Goal: Book appointment/travel/reservation

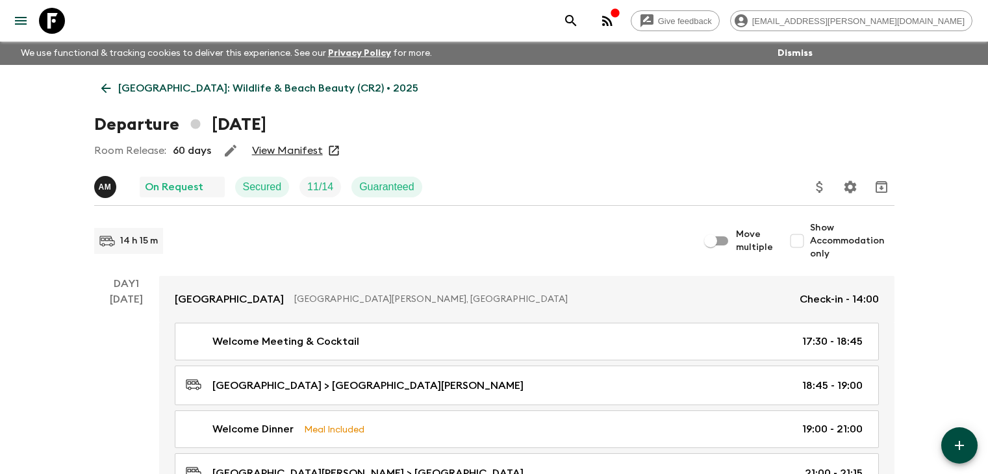
scroll to position [65, 0]
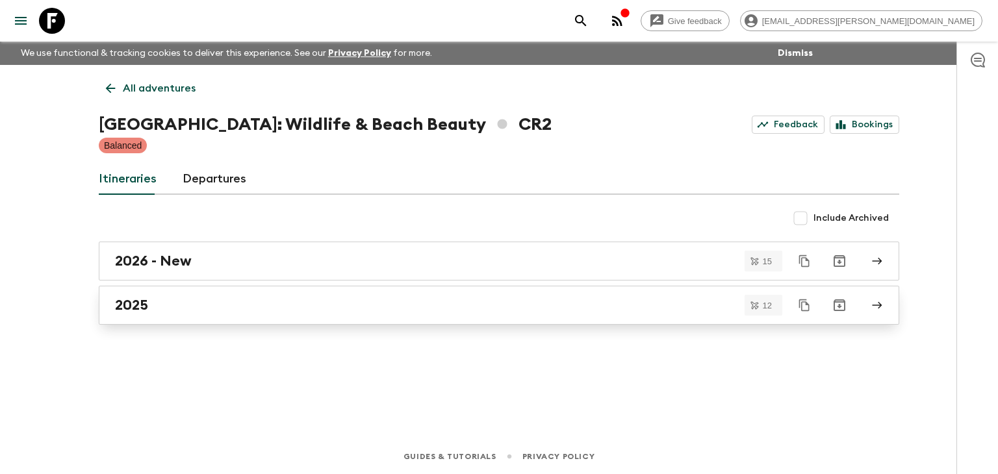
click at [142, 310] on h2 "2025" at bounding box center [131, 305] width 33 height 17
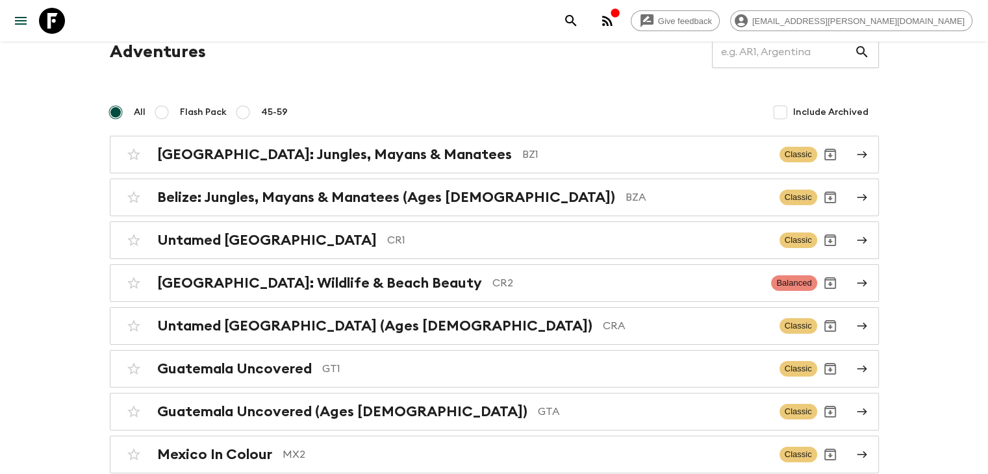
scroll to position [130, 0]
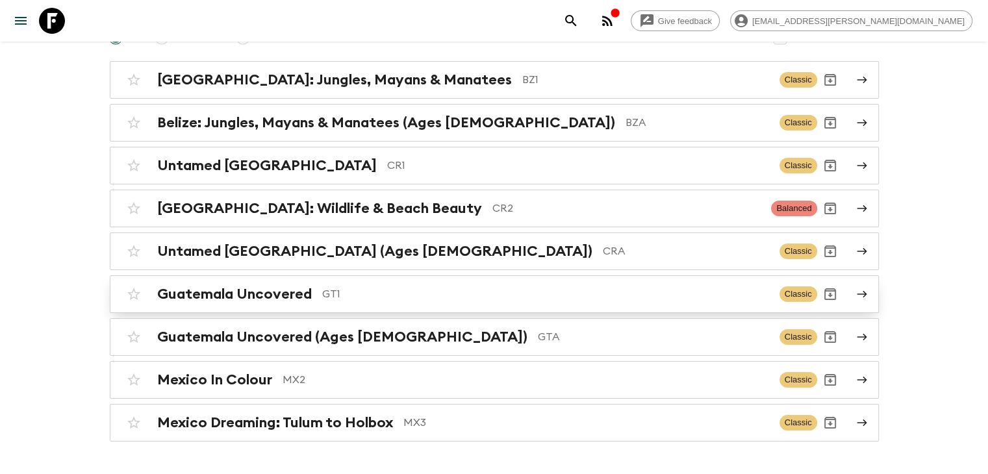
click at [263, 287] on h2 "Guatemala Uncovered" at bounding box center [234, 294] width 155 height 17
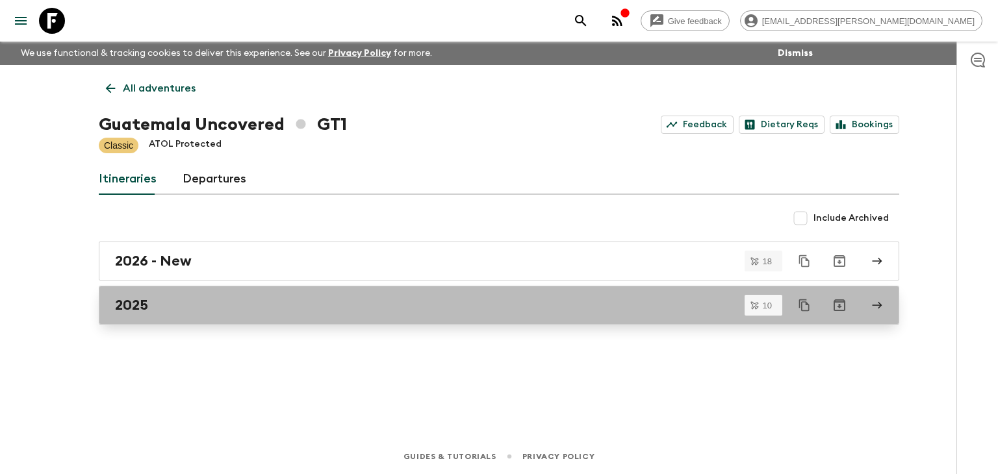
click at [157, 307] on div "2025" at bounding box center [486, 305] width 743 height 17
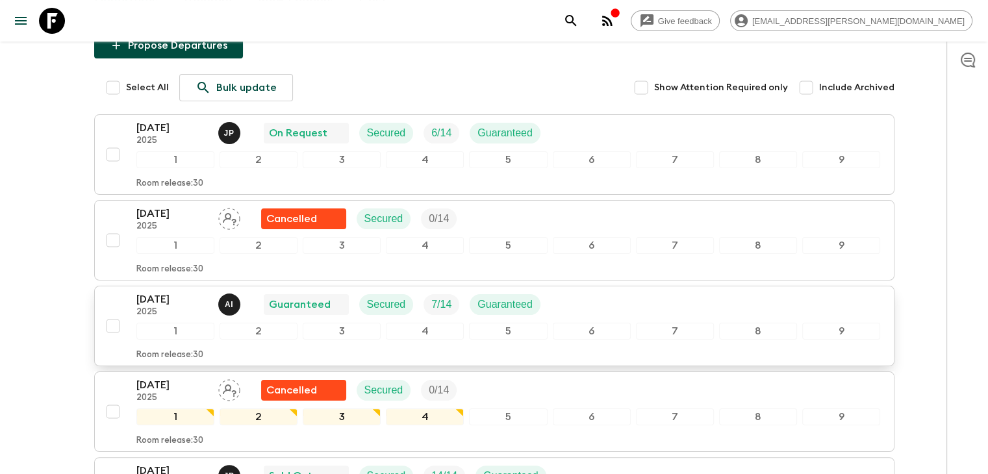
scroll to position [195, 0]
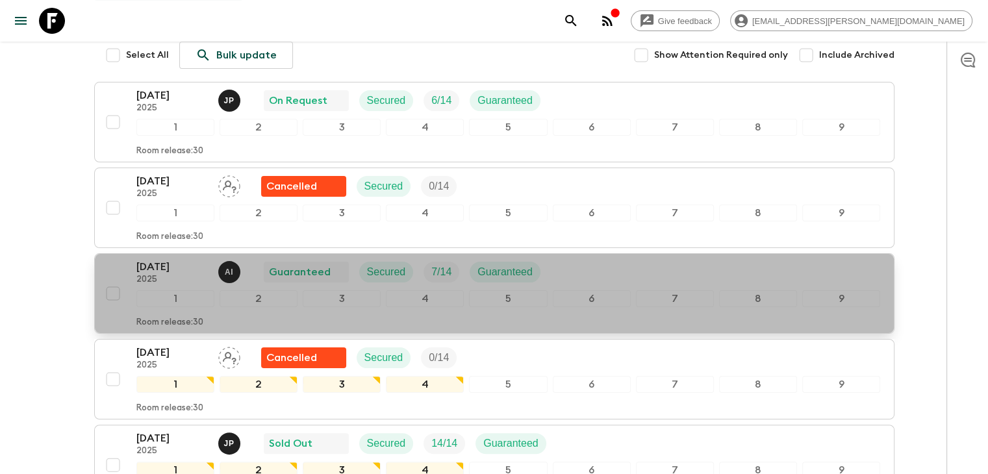
click at [172, 265] on p "[DATE]" at bounding box center [171, 267] width 71 height 16
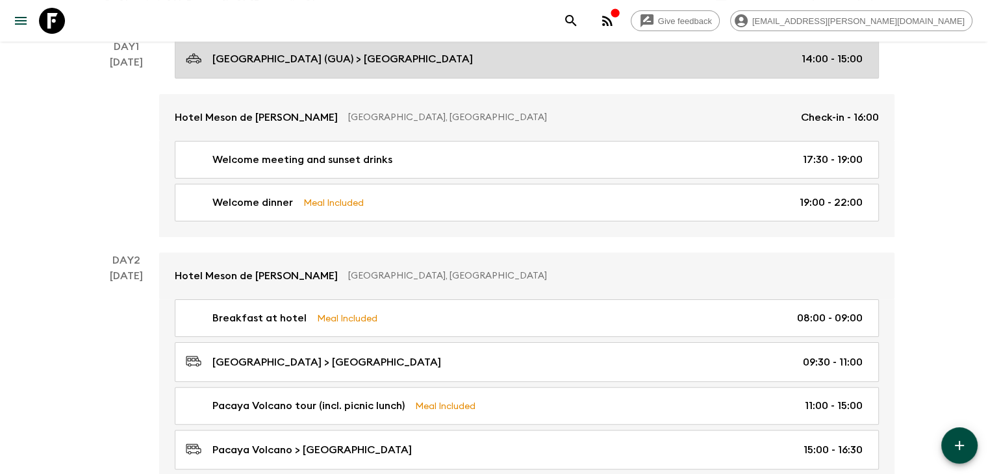
scroll to position [260, 0]
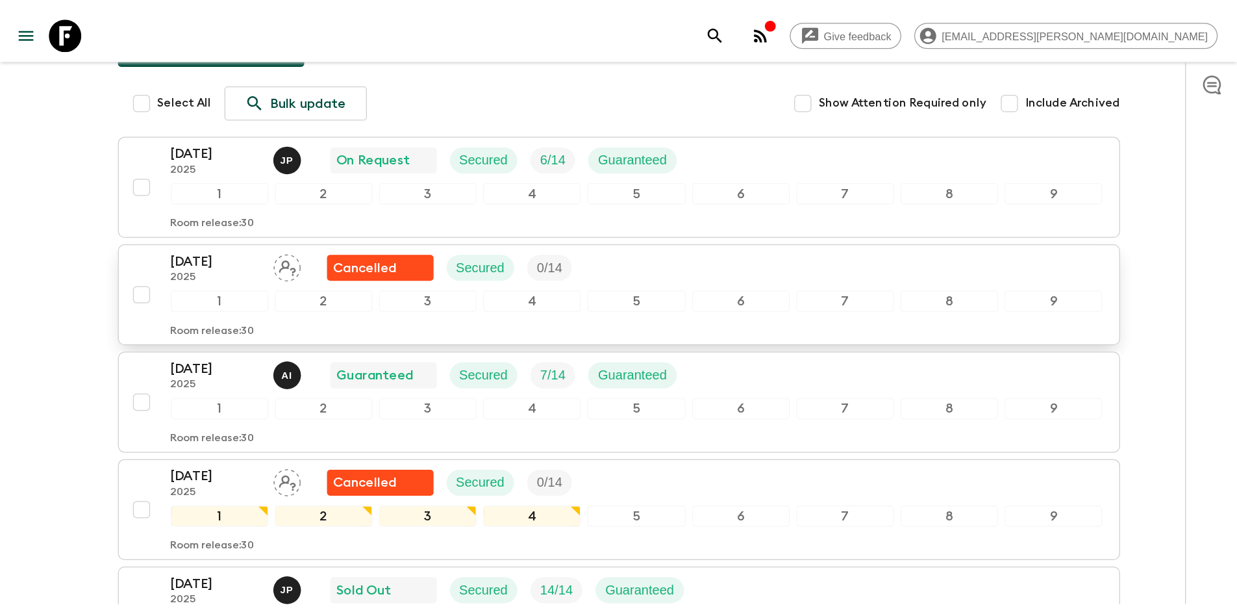
scroll to position [195, 0]
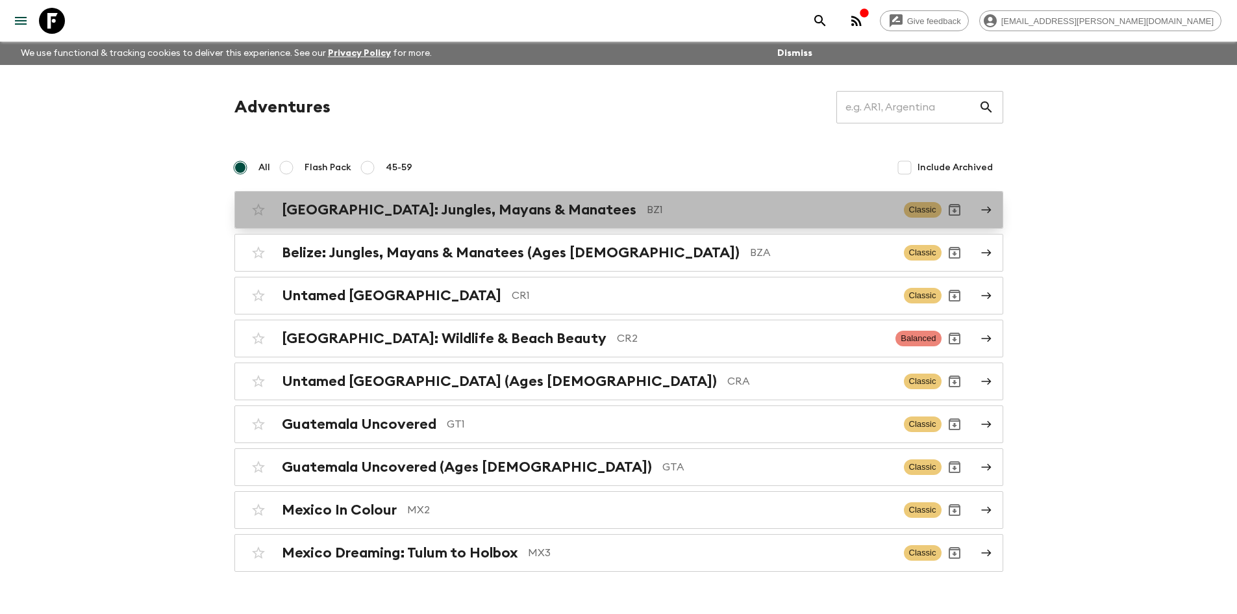
click at [485, 217] on h2 "[GEOGRAPHIC_DATA]: Jungles, Mayans & Manatees" at bounding box center [459, 209] width 355 height 17
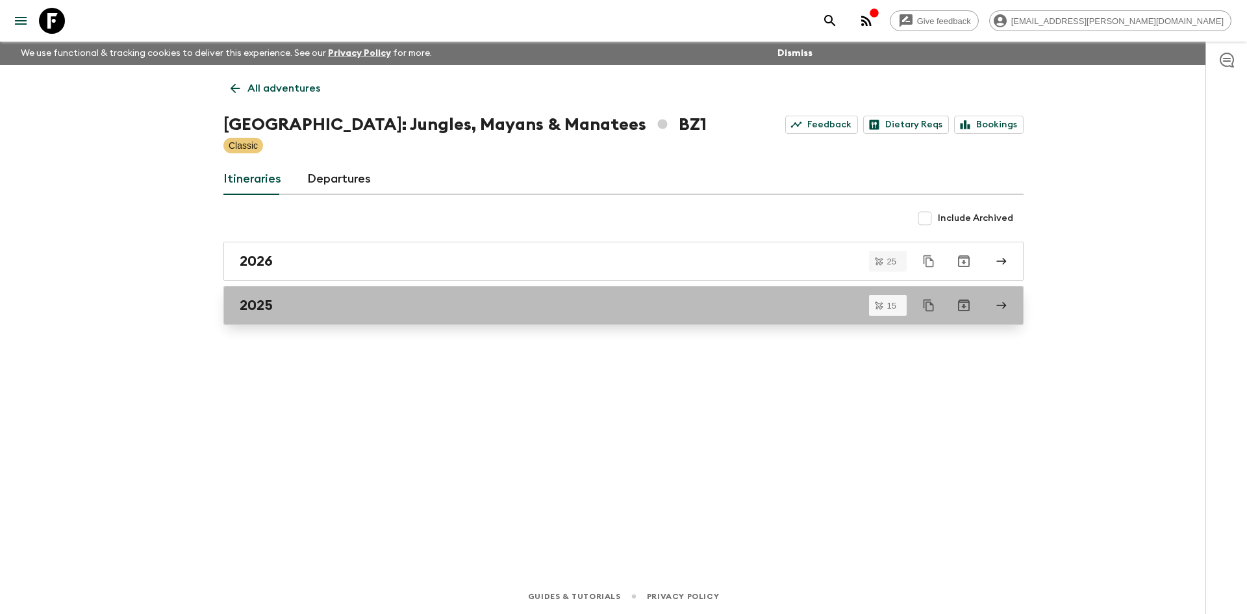
click at [261, 307] on h2 "2025" at bounding box center [256, 305] width 33 height 17
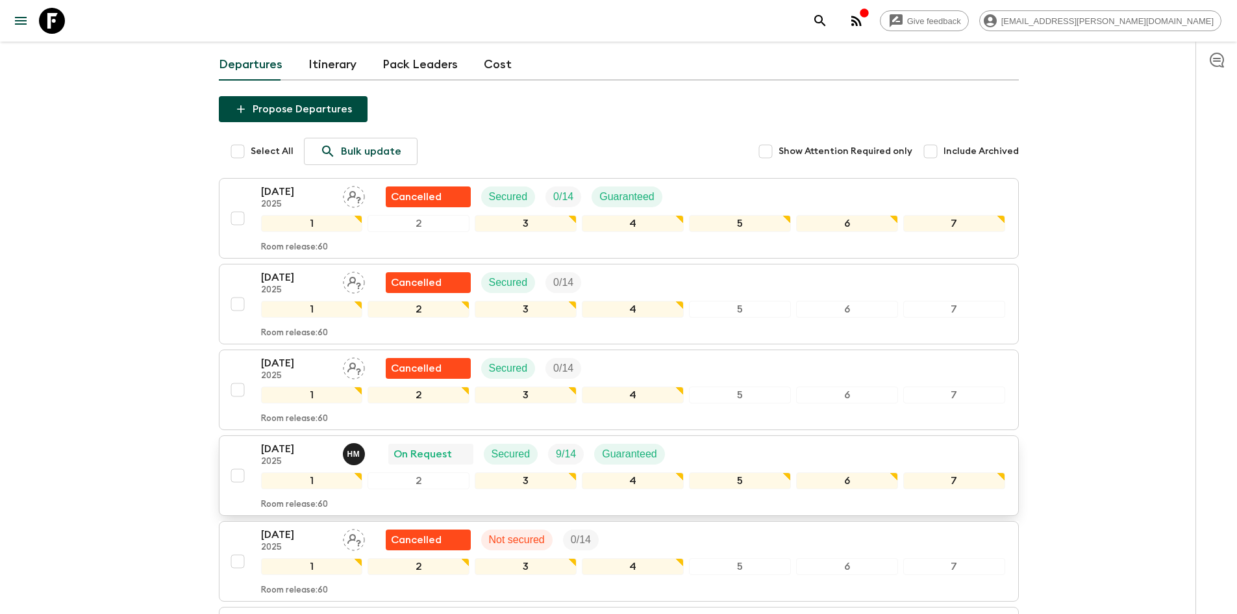
scroll to position [195, 0]
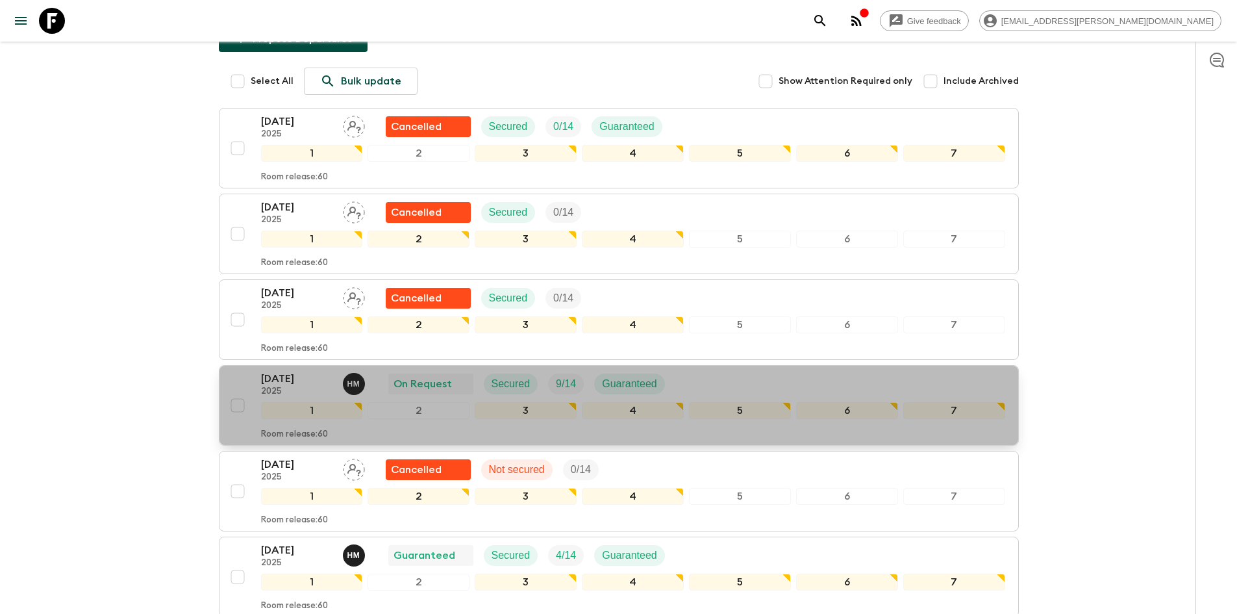
click at [299, 371] on p "[DATE]" at bounding box center [296, 379] width 71 height 16
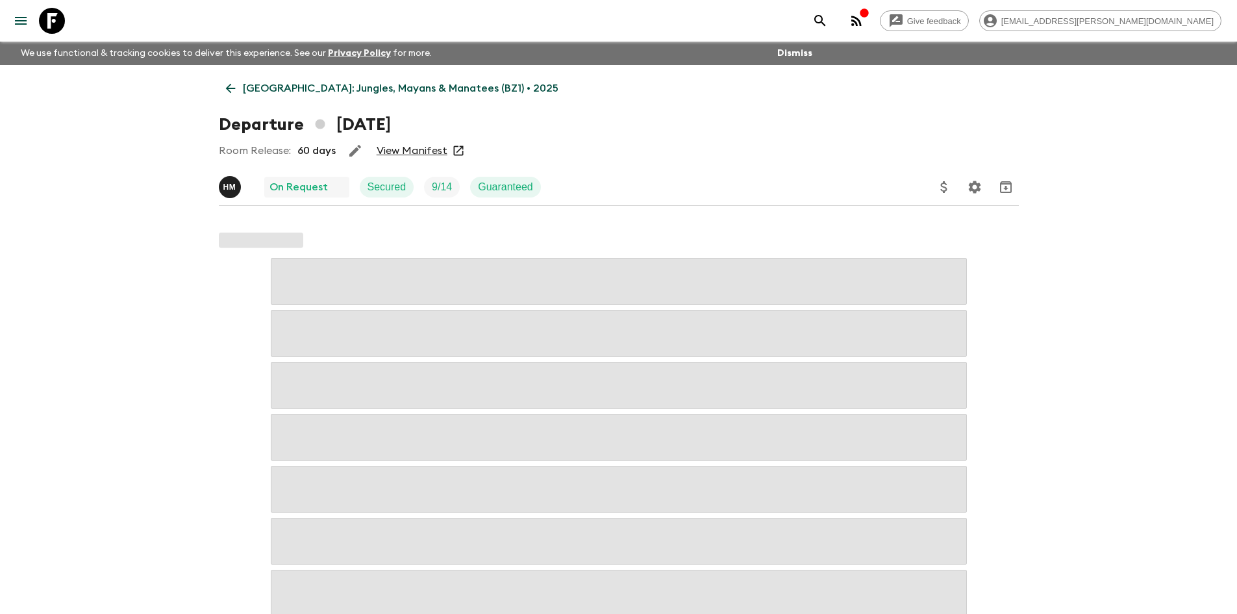
click at [407, 149] on link "View Manifest" at bounding box center [412, 150] width 71 height 13
